Goal: Communication & Community: Connect with others

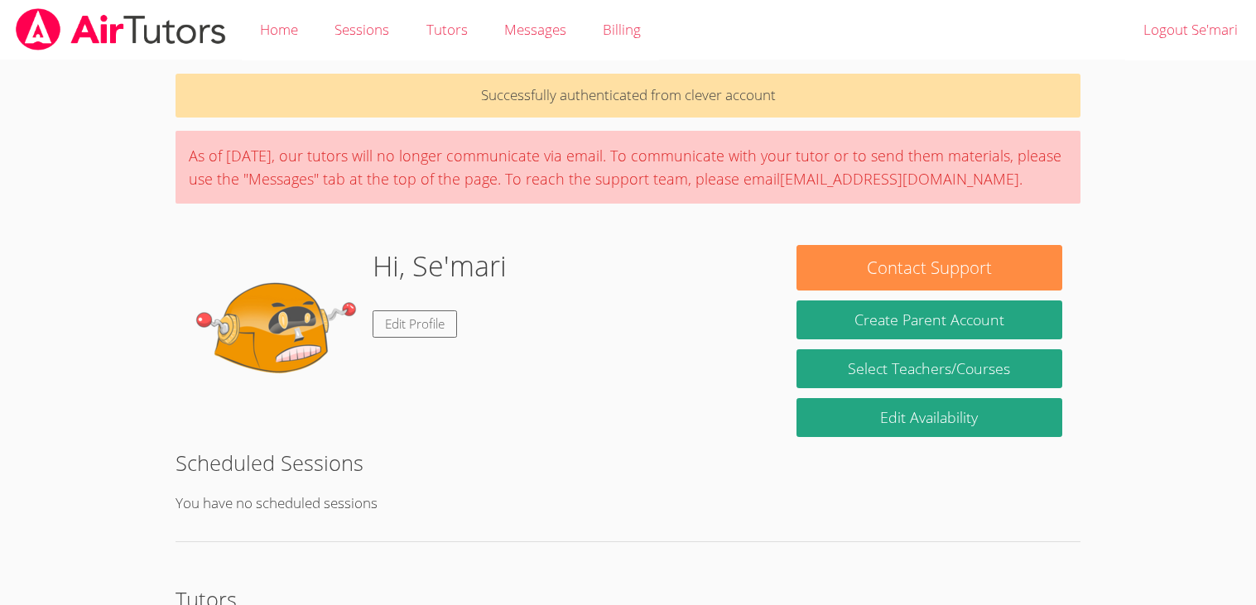
scroll to position [215, 0]
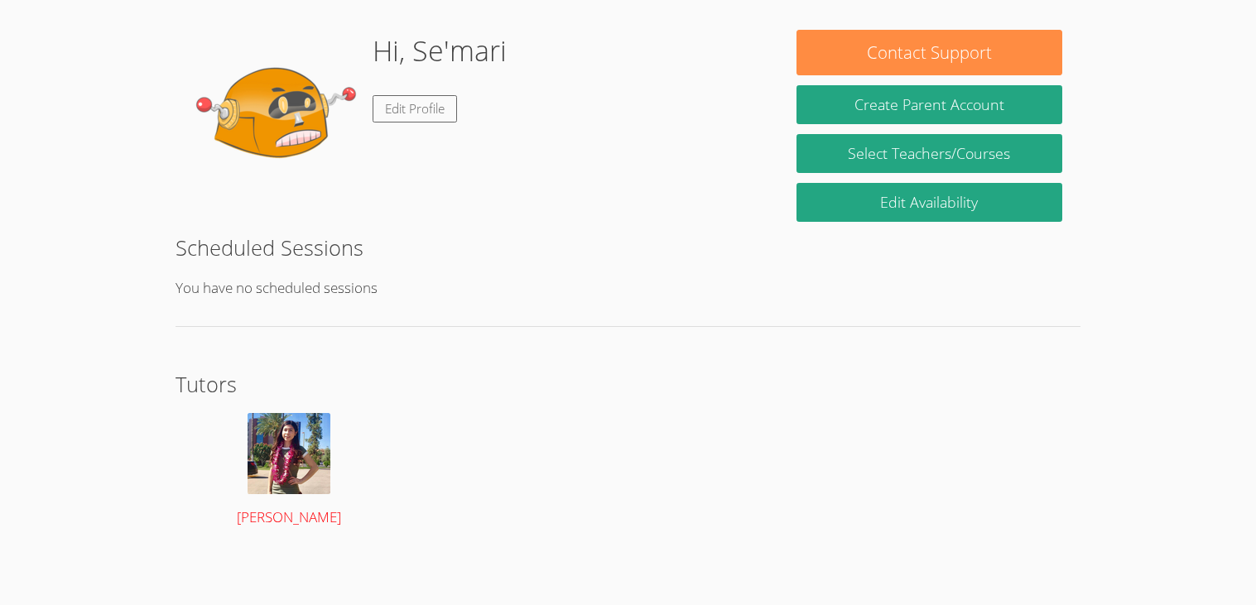
click at [314, 432] on img at bounding box center [289, 453] width 83 height 81
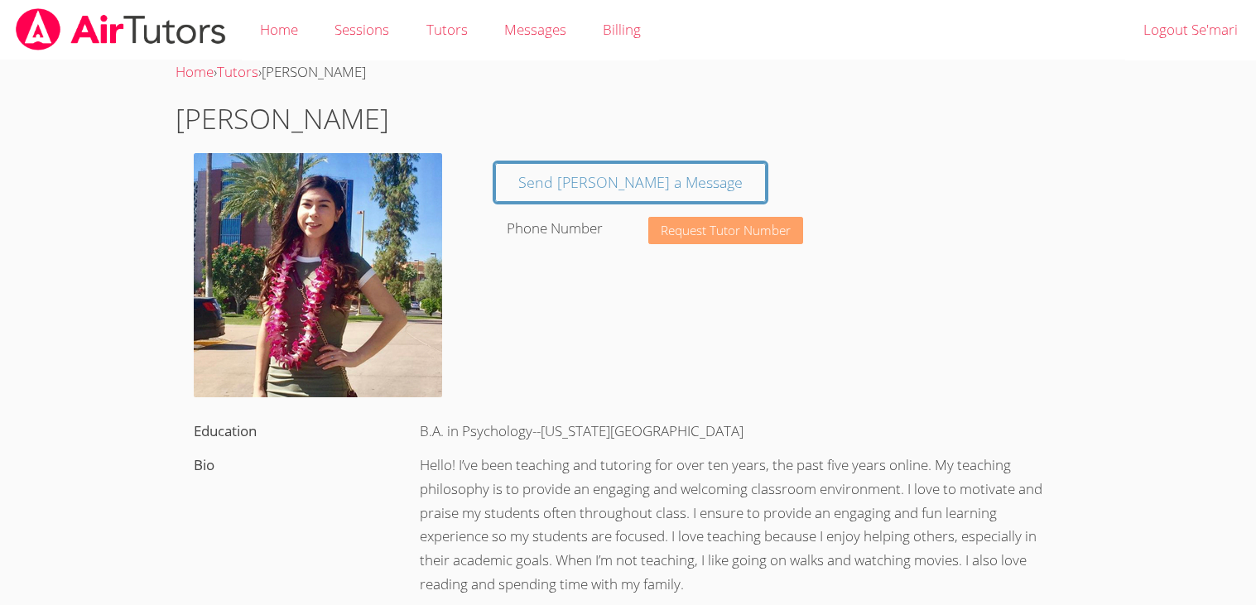
click at [706, 234] on span "Request Tutor Number" at bounding box center [726, 230] width 130 height 12
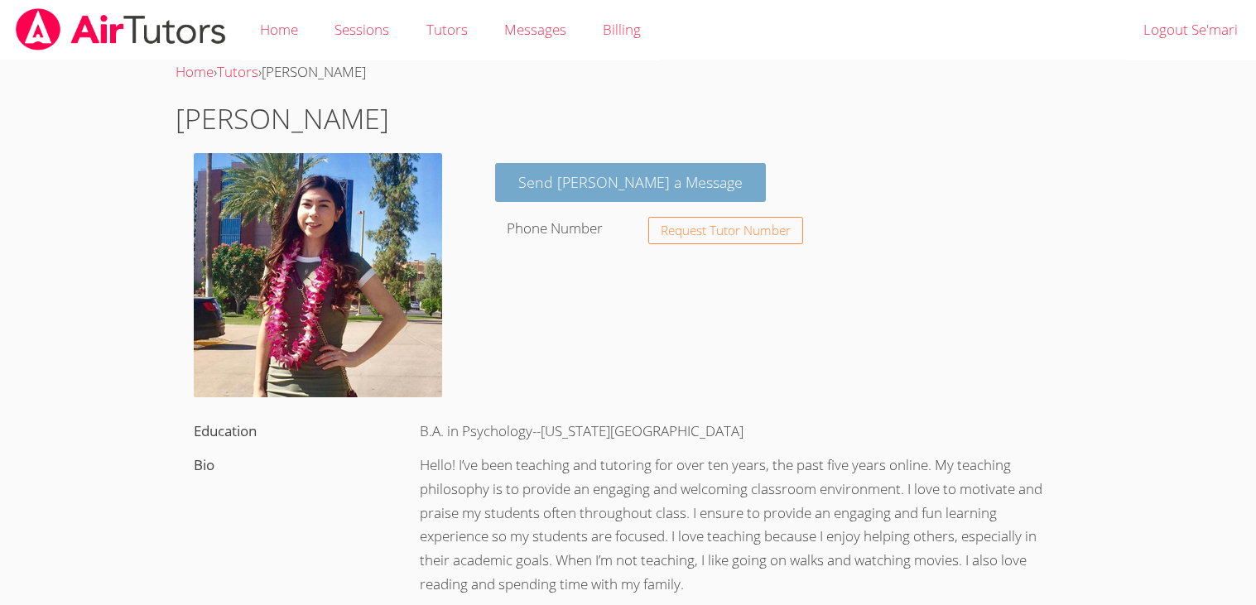
click at [600, 181] on link "Send [PERSON_NAME] a Message" at bounding box center [630, 182] width 271 height 39
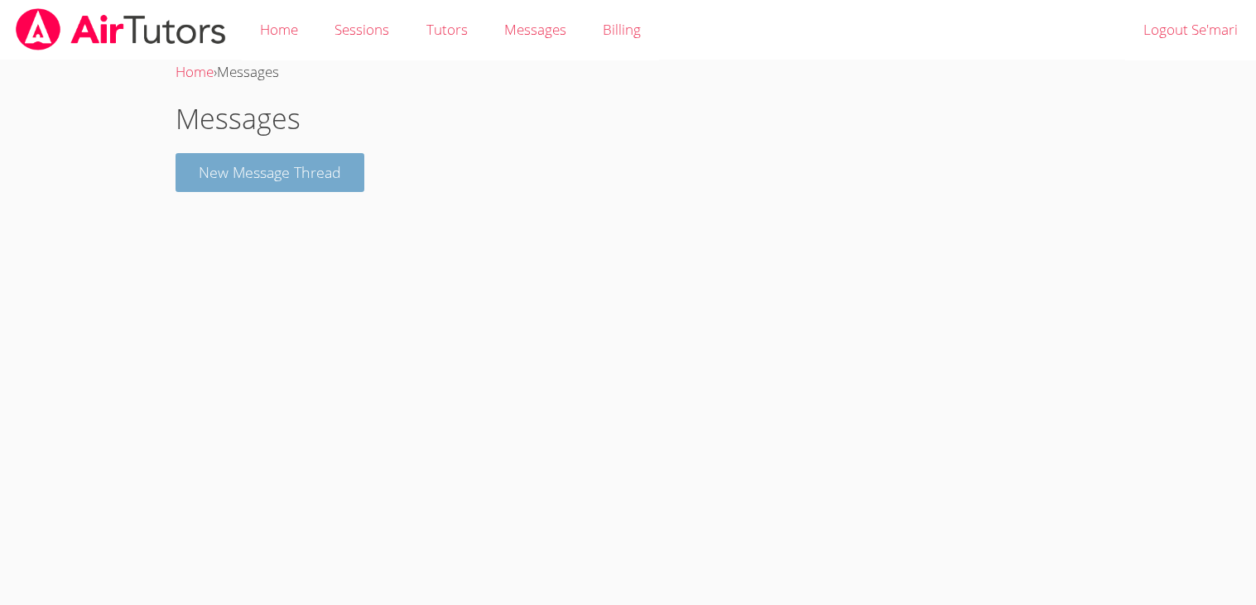
click at [277, 175] on button "New Message Thread" at bounding box center [270, 172] width 189 height 39
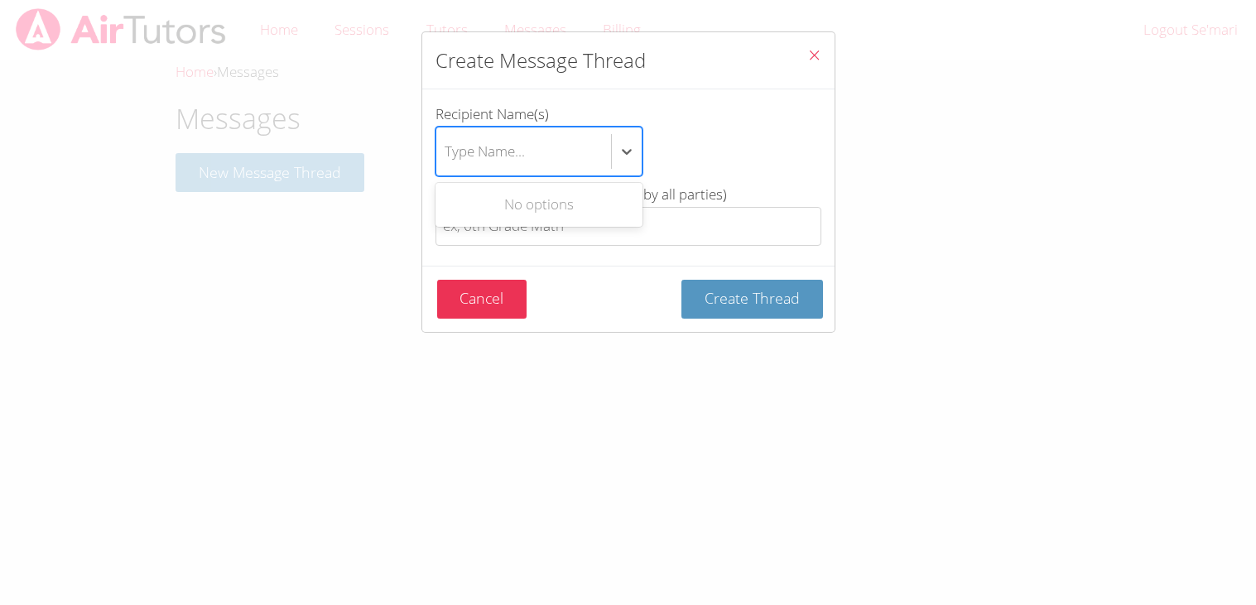
click at [446, 163] on input "Recipient Name(s) Use Up and Down to choose options, press Enter to select the …" at bounding box center [446, 151] width 2 height 38
